Goal: Entertainment & Leisure: Consume media (video, audio)

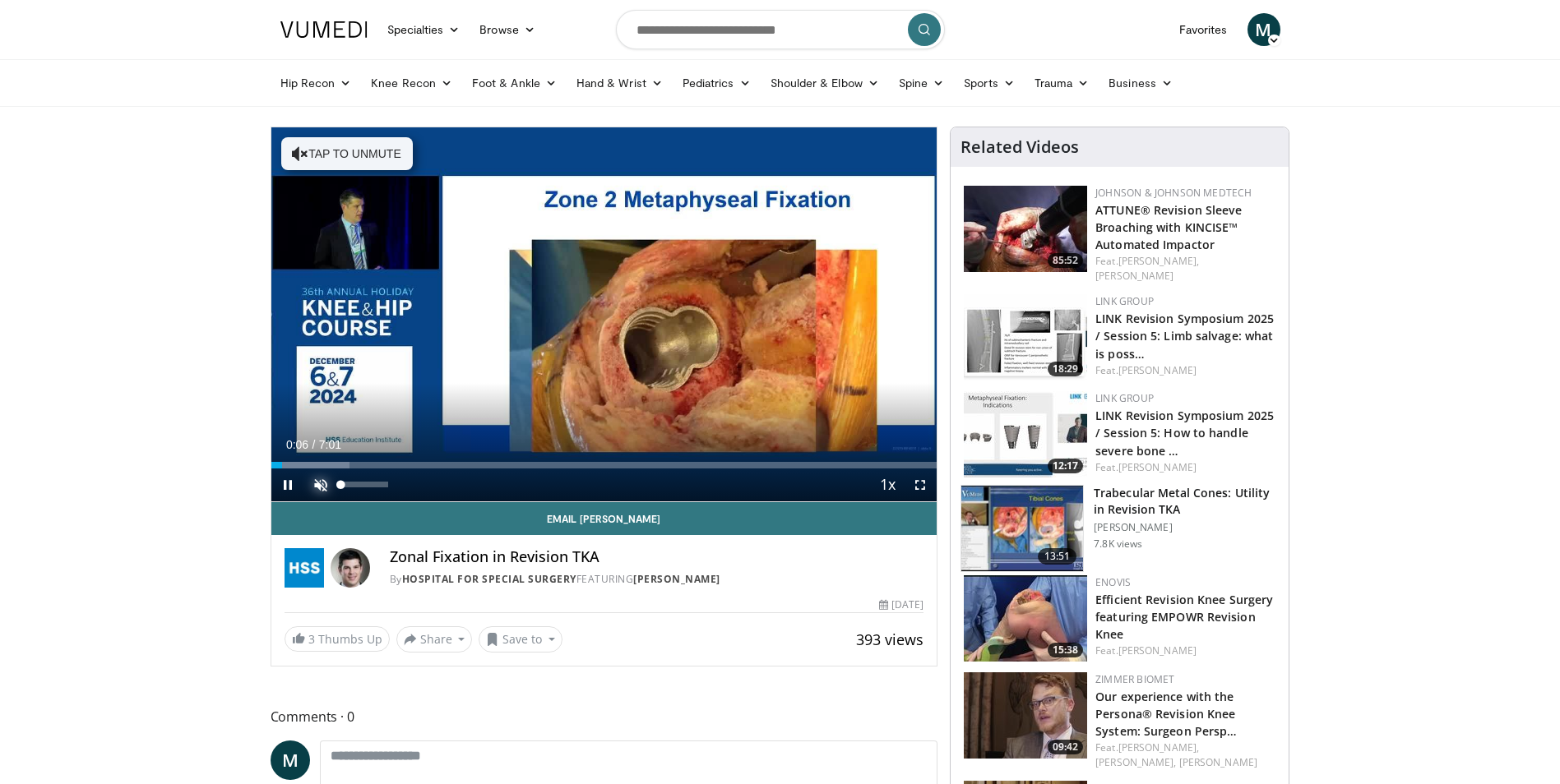
click at [316, 484] on span "Video Player" at bounding box center [321, 485] width 32 height 32
click at [914, 483] on span "Video Player" at bounding box center [920, 485] width 32 height 32
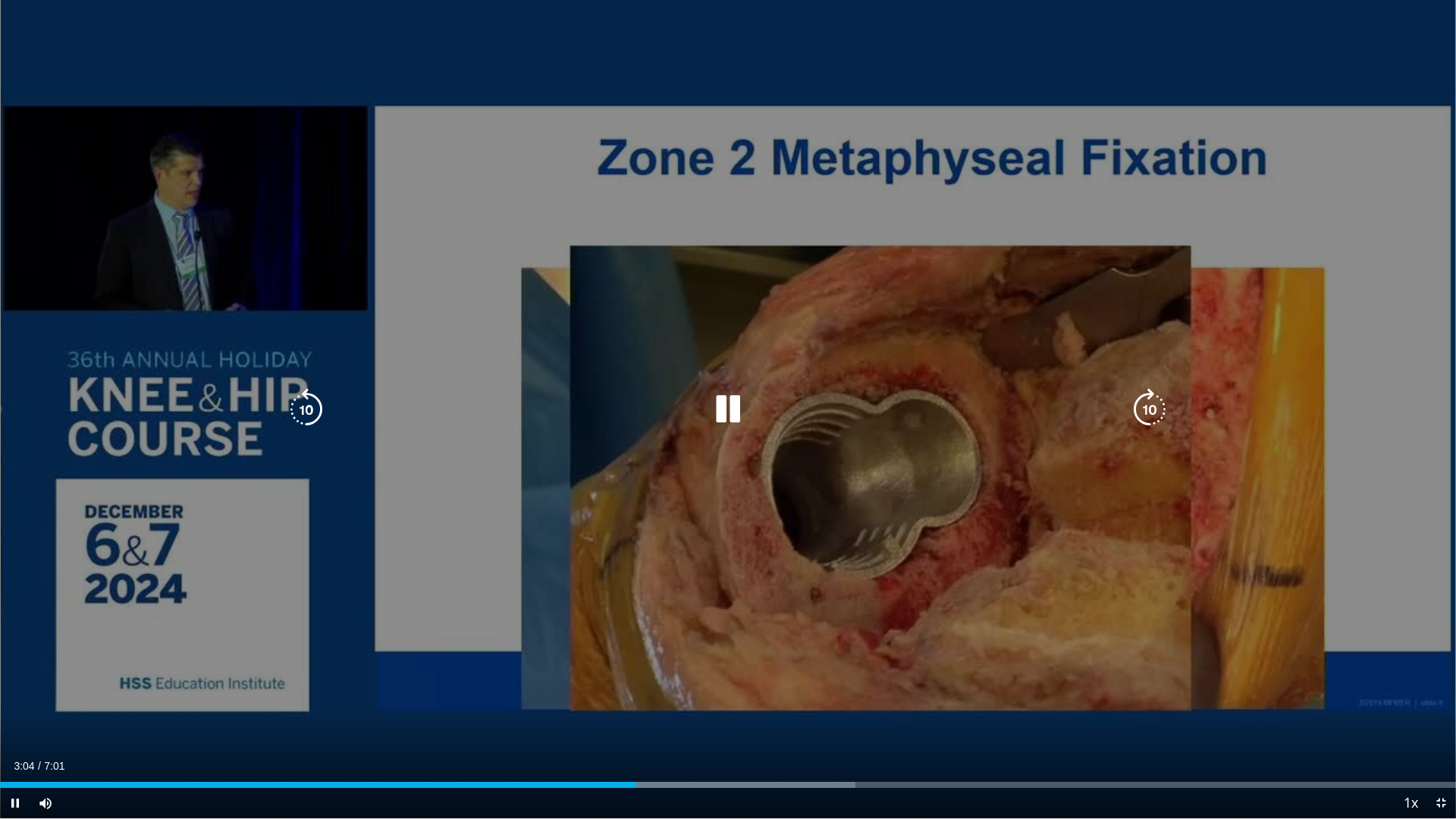
click at [1314, 611] on div "10 seconds Tap to unmute" at bounding box center [728, 409] width 1456 height 818
click at [722, 411] on icon "Video Player" at bounding box center [728, 410] width 42 height 42
click at [307, 405] on icon "Video Player" at bounding box center [307, 410] width 42 height 42
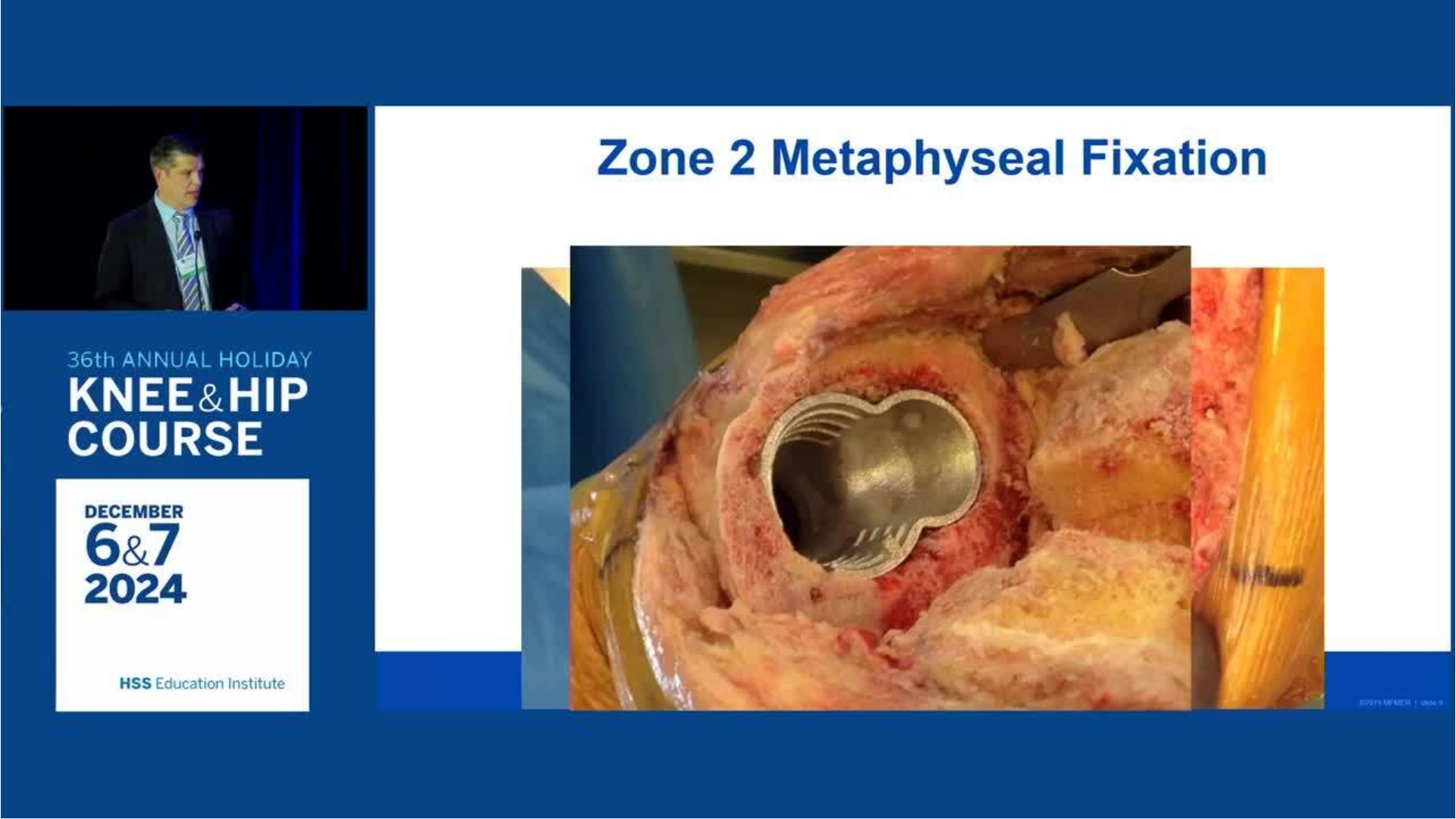
click at [307, 405] on div "10 seconds Tap to unmute" at bounding box center [728, 409] width 1456 height 818
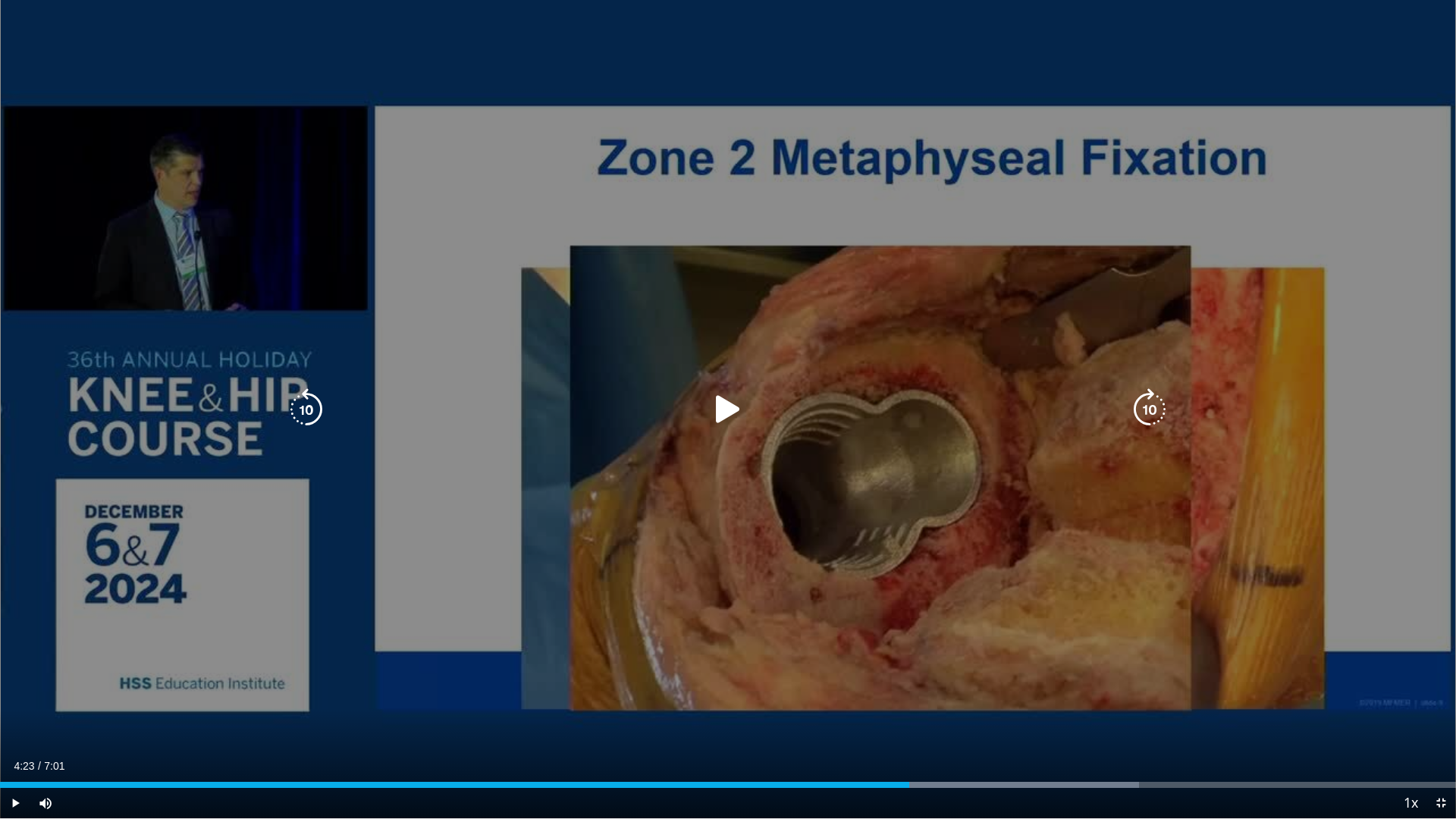
click at [726, 408] on icon "Video Player" at bounding box center [728, 410] width 42 height 42
click at [305, 407] on icon "Video Player" at bounding box center [307, 410] width 42 height 42
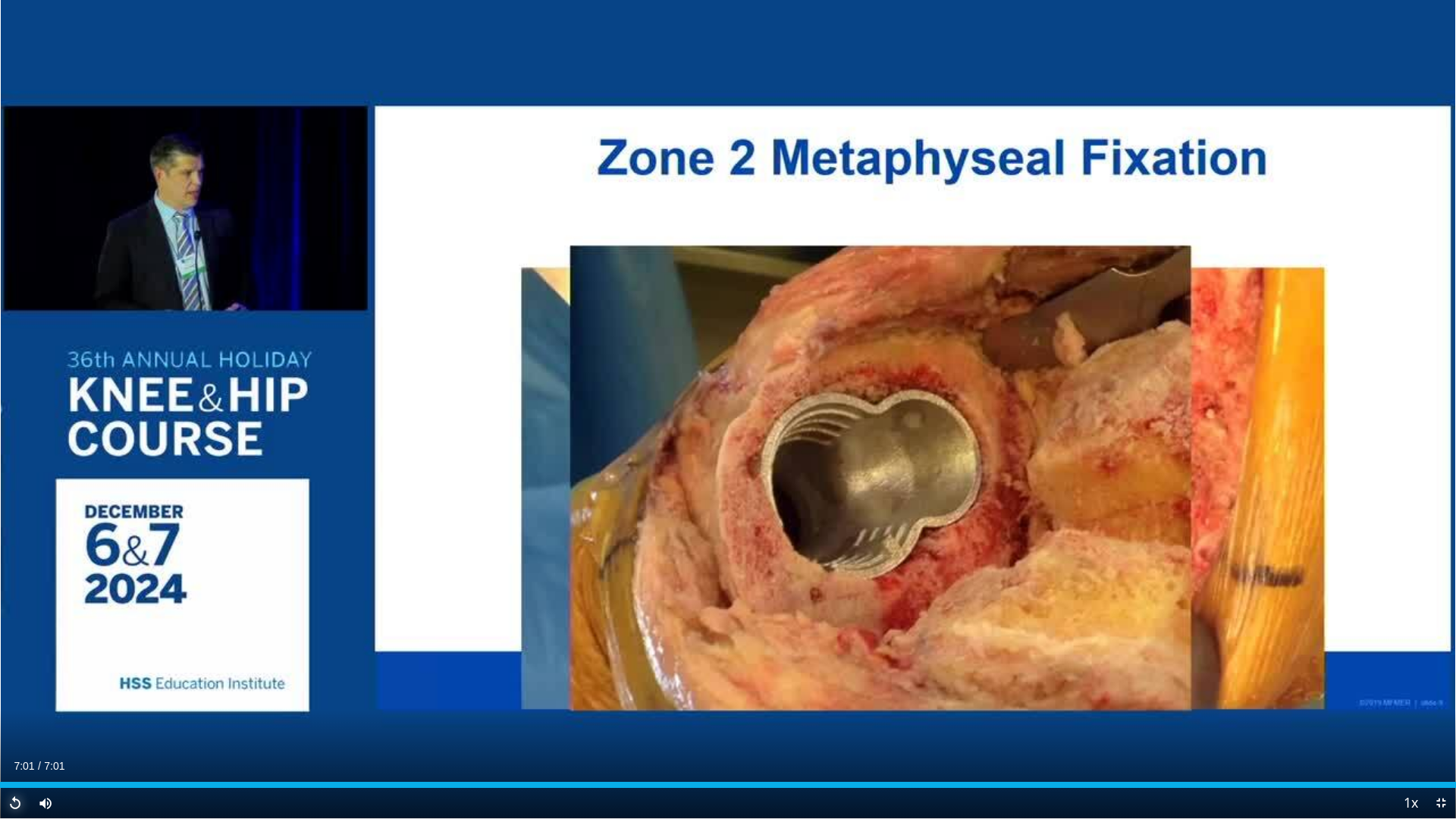
click at [9, 722] on span "Video Player" at bounding box center [15, 802] width 30 height 30
